Goal: Navigation & Orientation: Find specific page/section

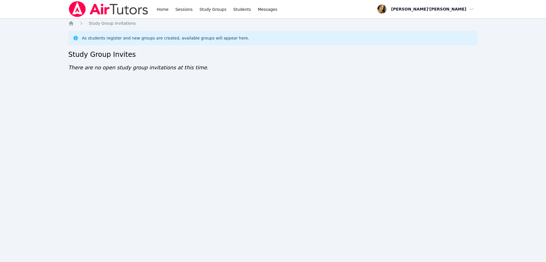
click at [273, 123] on div "Home Sessions Study Groups Students Messages Open user menu [PERSON_NAME]'[PERS…" at bounding box center [273, 131] width 546 height 262
click at [273, 123] on div "Home Sessions Study Groups Students Messages Open user menu Lee'Tayna Hostick O…" at bounding box center [273, 131] width 546 height 262
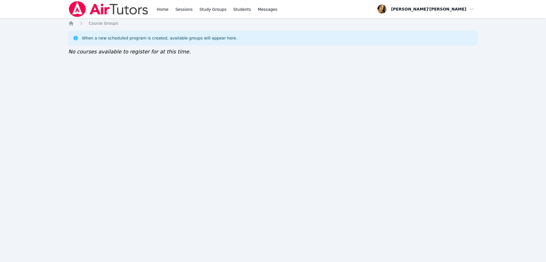
click at [82, 6] on img at bounding box center [108, 9] width 80 height 16
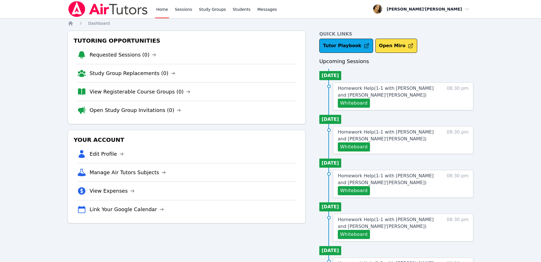
click at [82, 6] on img at bounding box center [108, 9] width 80 height 16
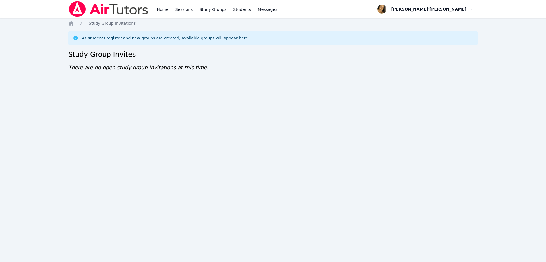
click at [200, 93] on div "Home Sessions Study Groups Students Messages Open user menu Lee'Tayna Hostick O…" at bounding box center [273, 131] width 546 height 262
